Goal: Transaction & Acquisition: Download file/media

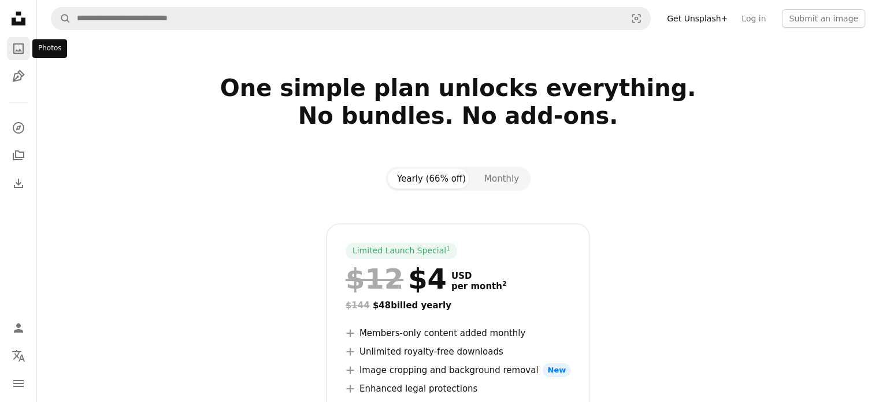
click at [23, 43] on icon "A photo" at bounding box center [19, 49] width 14 height 14
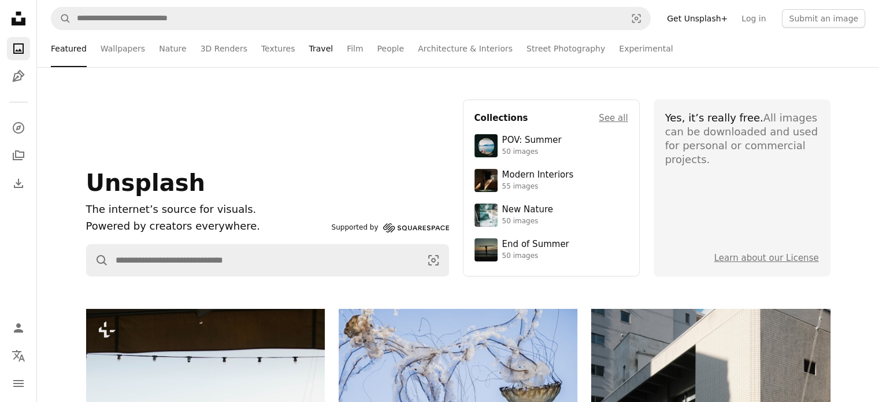
click at [309, 49] on link "Travel" at bounding box center [321, 48] width 24 height 37
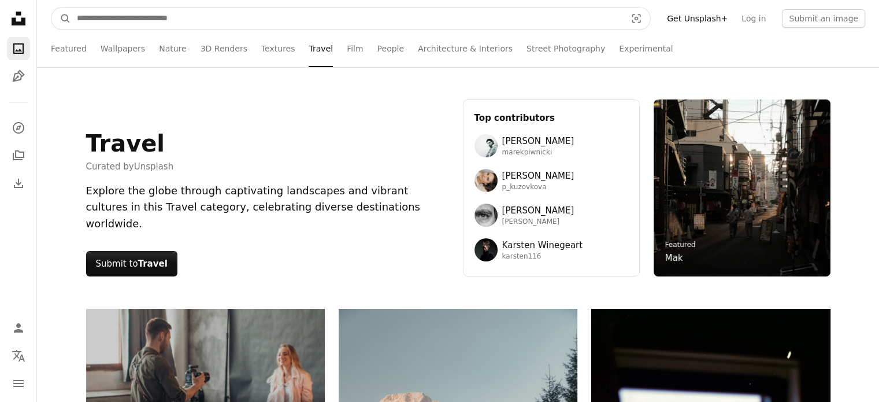
click at [166, 20] on input "Find visuals sitewide" at bounding box center [347, 19] width 552 height 22
type input "********"
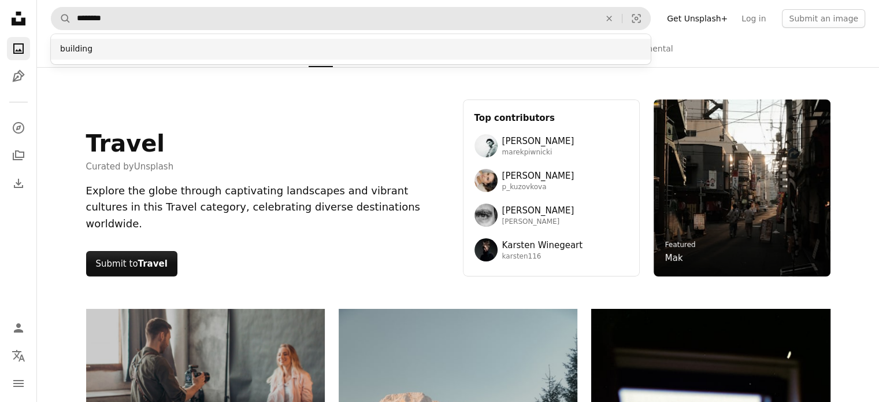
click at [157, 59] on div "building" at bounding box center [351, 49] width 600 height 21
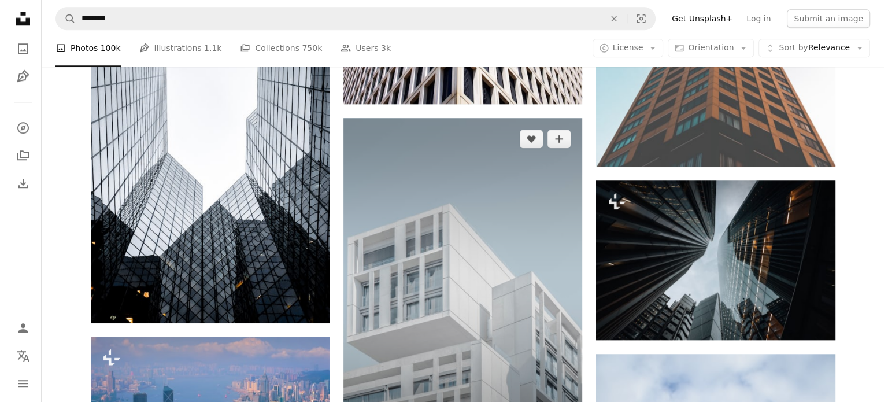
scroll to position [1098, 0]
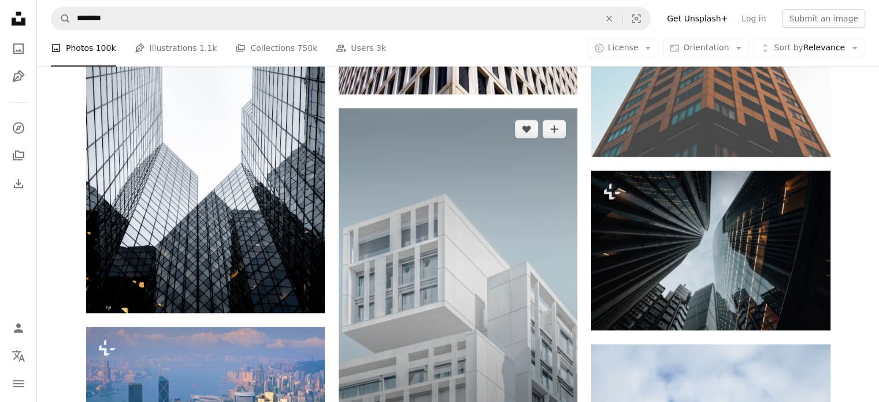
click at [432, 169] on img at bounding box center [458, 277] width 239 height 338
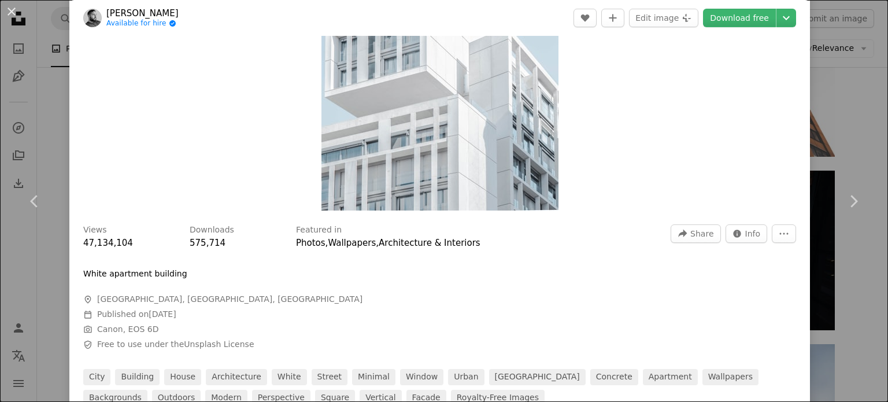
scroll to position [173, 0]
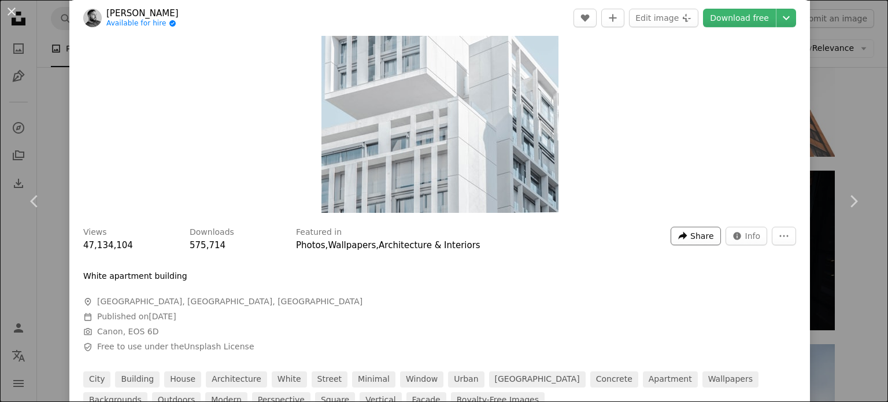
click at [690, 235] on span "Share" at bounding box center [701, 235] width 23 height 17
click at [654, 258] on dialog "An X shape Chevron left Chevron right [PERSON_NAME] Available for hire A checkm…" at bounding box center [444, 201] width 888 height 402
click at [779, 234] on icon "More Actions" at bounding box center [784, 236] width 10 height 10
click at [749, 261] on dialog "An X shape Chevron left Chevron right [PERSON_NAME] Available for hire A checkm…" at bounding box center [444, 201] width 888 height 402
click at [745, 236] on span "Info" at bounding box center [753, 235] width 16 height 17
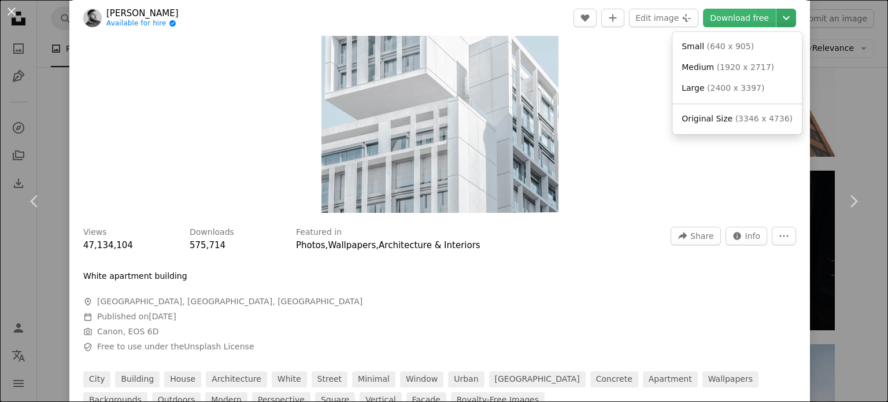
click at [777, 23] on icon "Chevron down" at bounding box center [786, 18] width 18 height 14
click at [623, 54] on dialog "An X shape Chevron left Chevron right [PERSON_NAME] Available for hire A checkm…" at bounding box center [444, 201] width 888 height 402
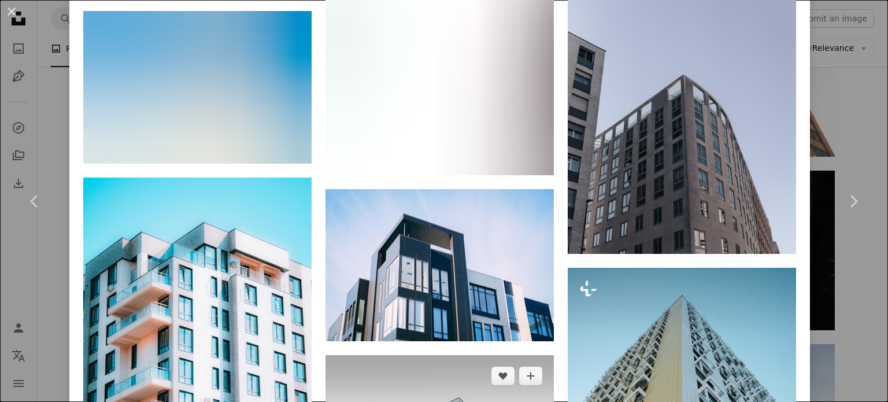
scroll to position [3931, 0]
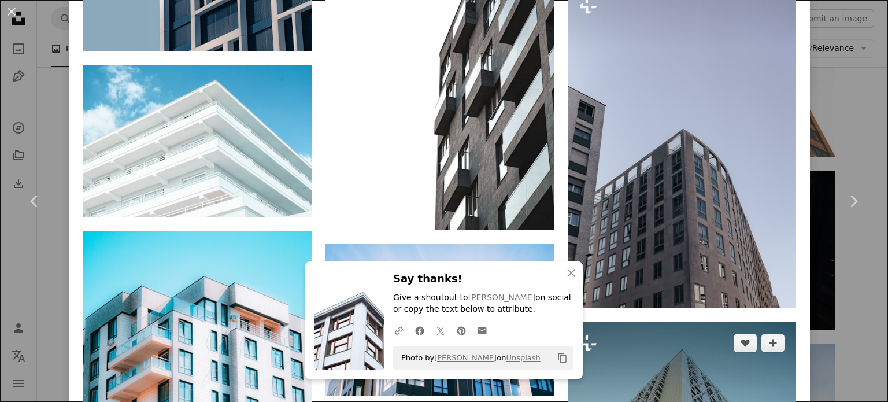
scroll to position [3816, 0]
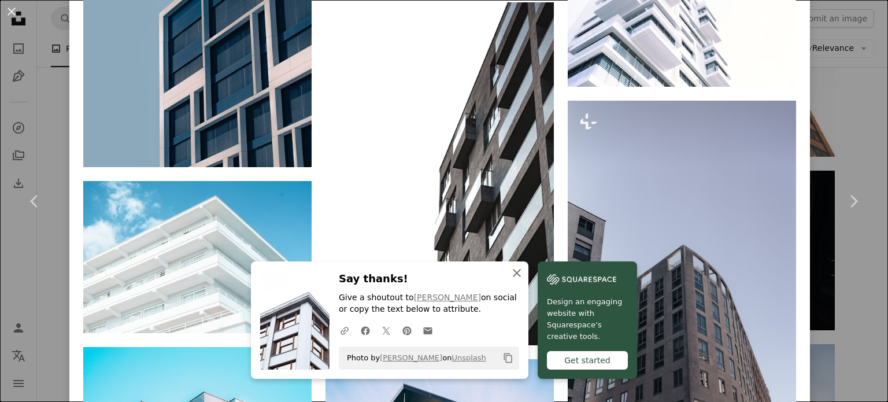
click at [524, 275] on icon "An X shape" at bounding box center [517, 273] width 14 height 14
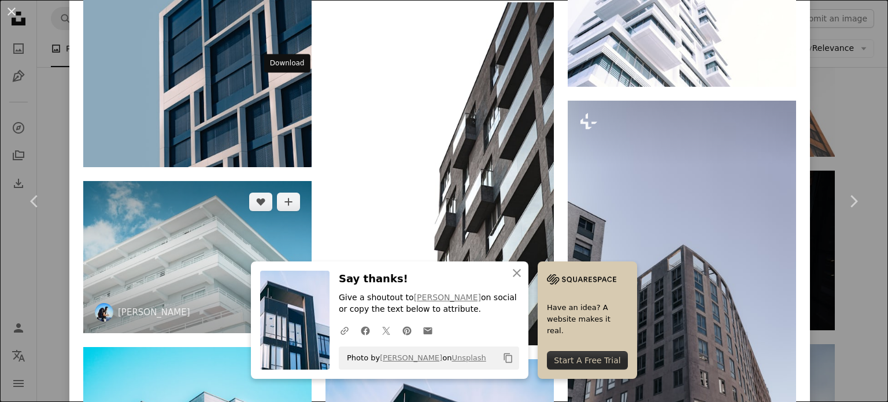
click at [286, 308] on icon "Download" at bounding box center [289, 312] width 8 height 8
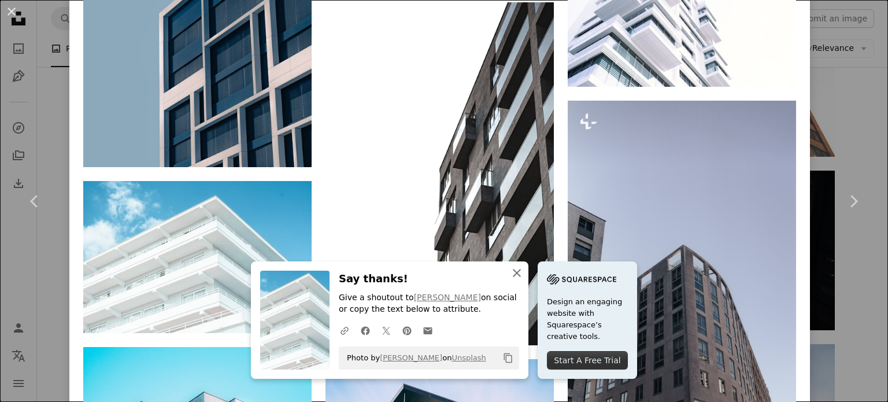
click at [524, 270] on icon "An X shape" at bounding box center [517, 273] width 14 height 14
